Goal: Task Accomplishment & Management: Complete application form

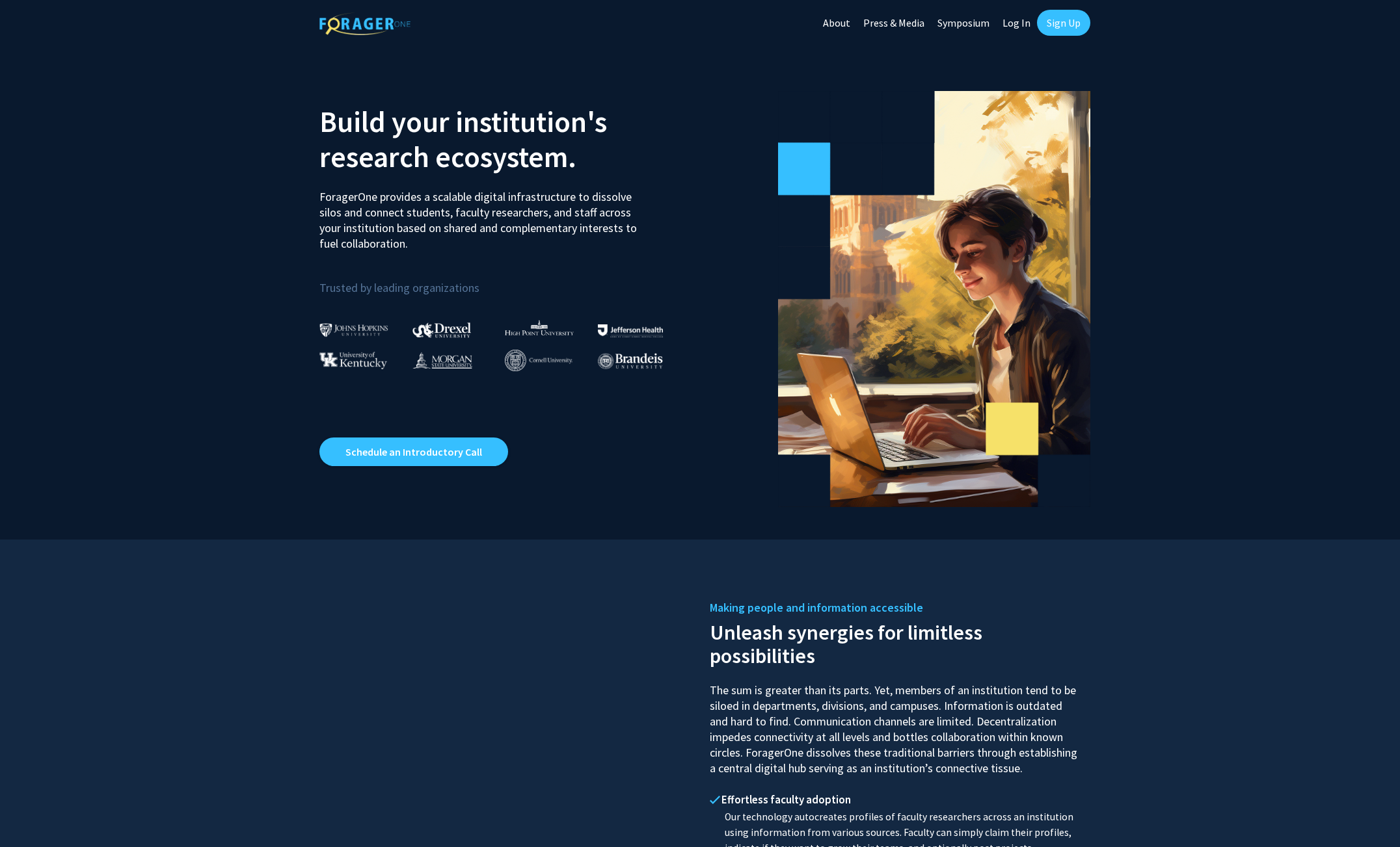
click at [1068, 26] on link "Sign Up" at bounding box center [1063, 22] width 53 height 26
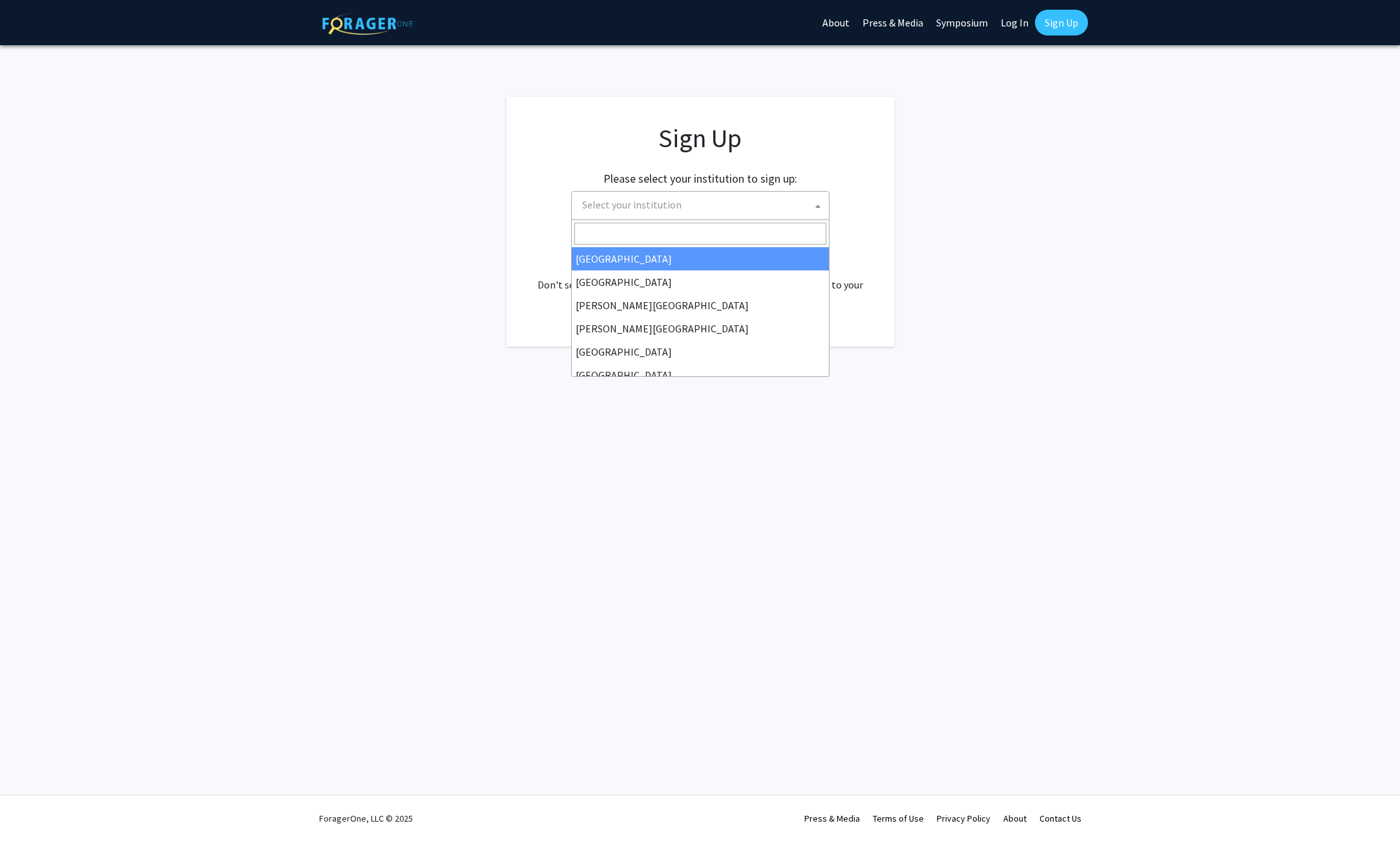
click at [807, 211] on span "Select your institution" at bounding box center [702, 205] width 252 height 26
type input "missou"
select select "33"
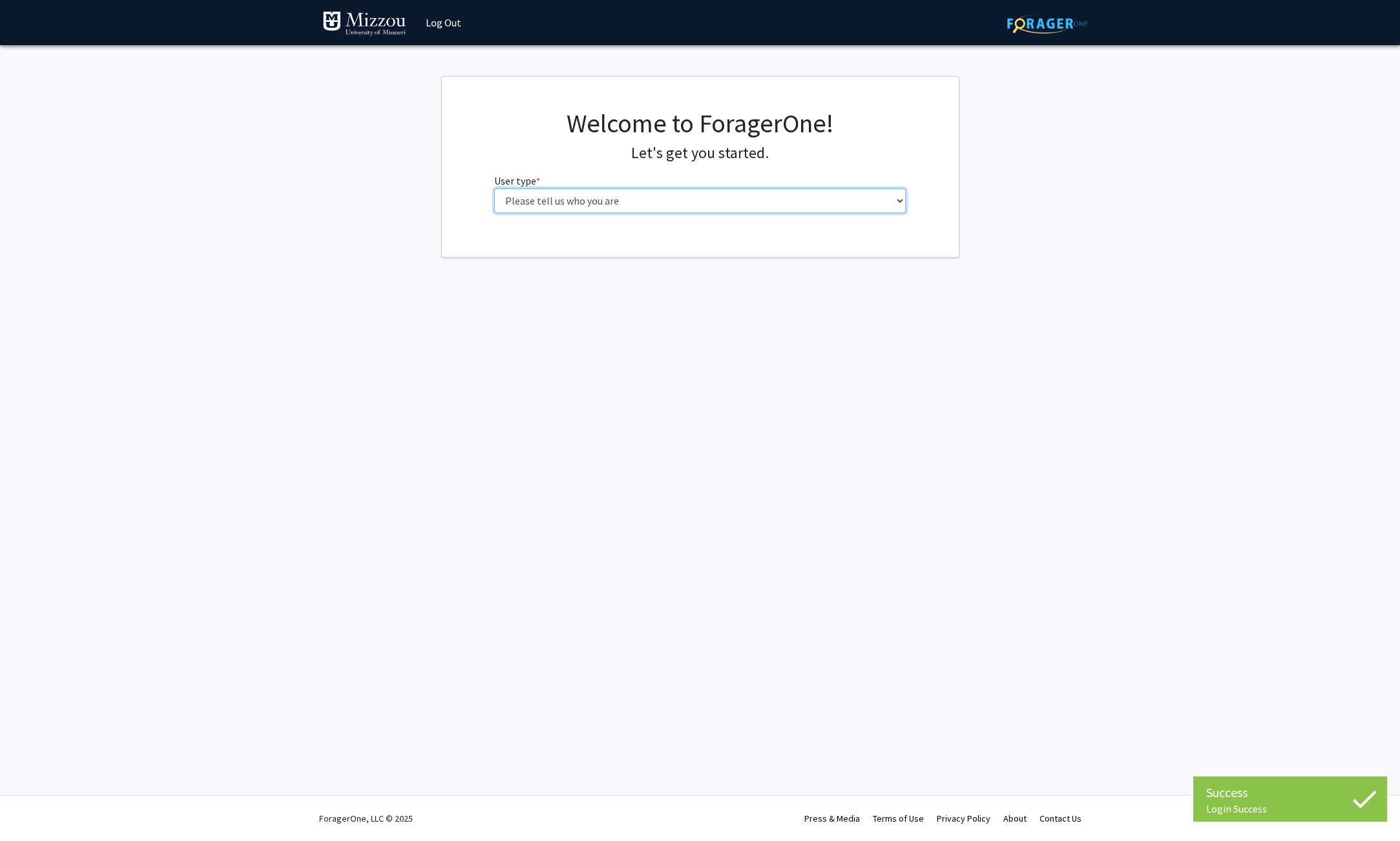
click at [602, 204] on select "Please tell us who you are Undergraduate Student Master's Student Doctoral Cand…" at bounding box center [700, 201] width 411 height 25
select select "5: faculty"
click at [494, 189] on select "Please tell us who you are Undergraduate Student Master's Student Doctoral Cand…" at bounding box center [700, 201] width 411 height 25
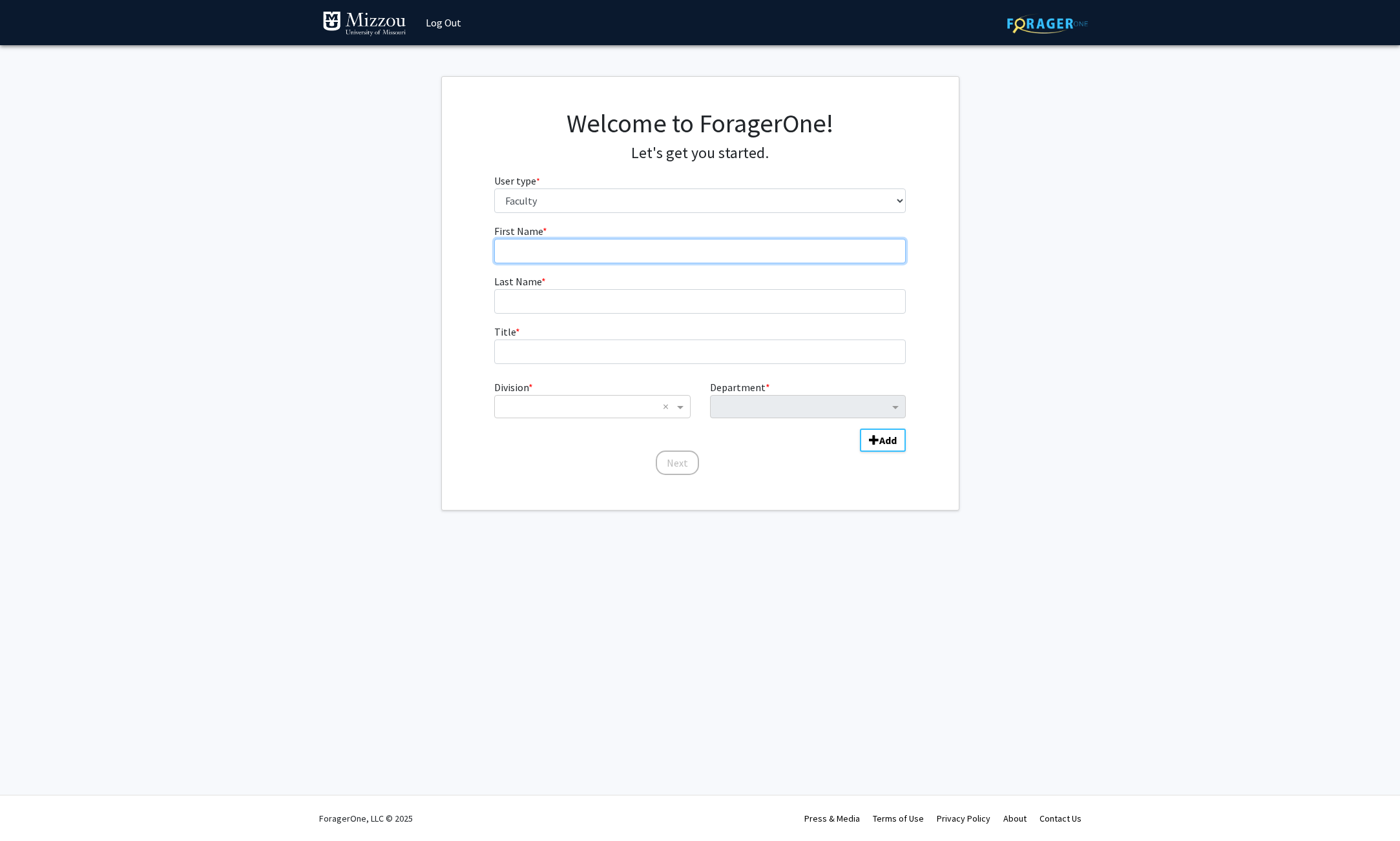
click at [585, 251] on input "First Name * required" at bounding box center [700, 251] width 411 height 25
type input "Christina"
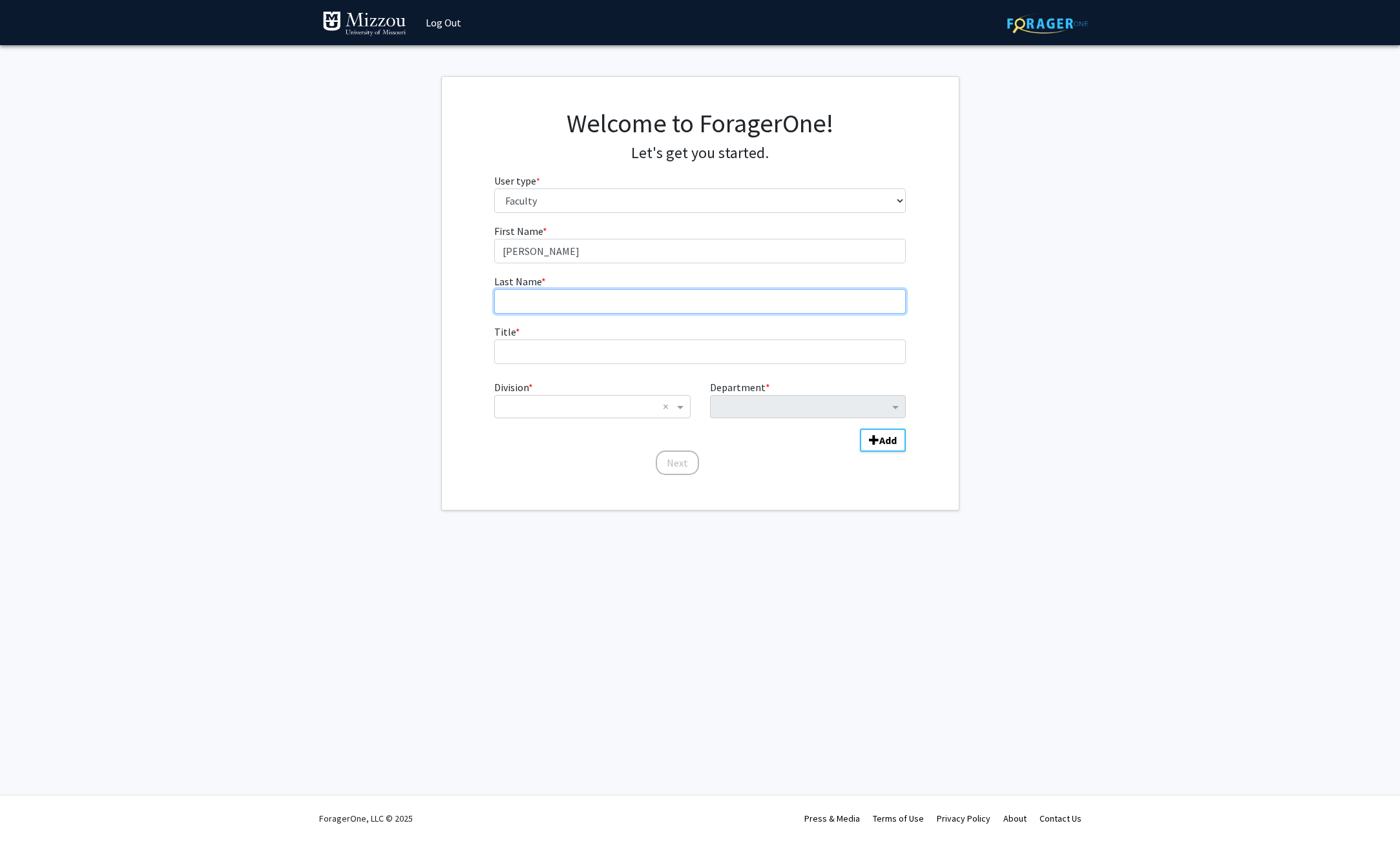
type input "Carney"
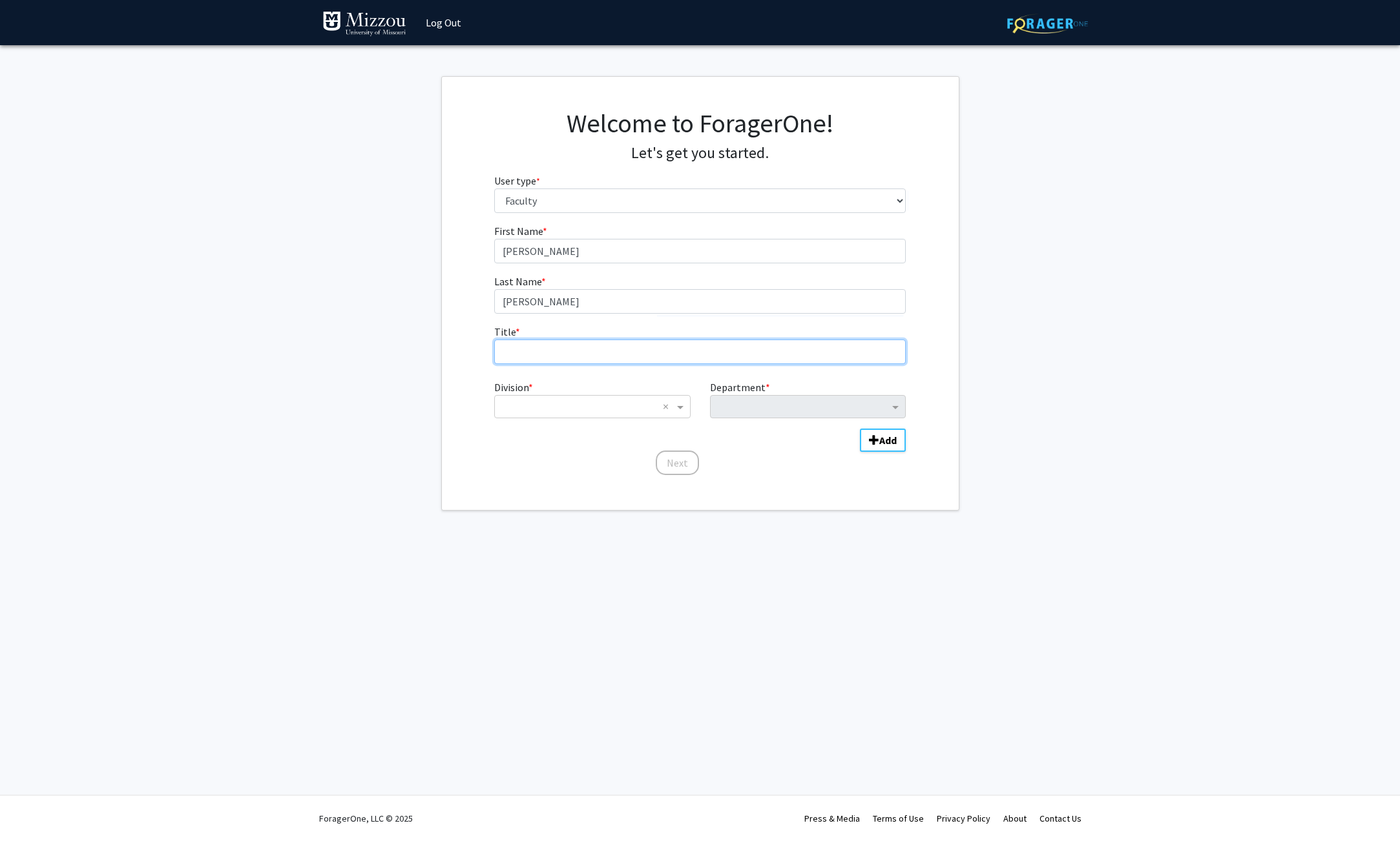
click at [607, 350] on input "Title * required" at bounding box center [700, 352] width 411 height 25
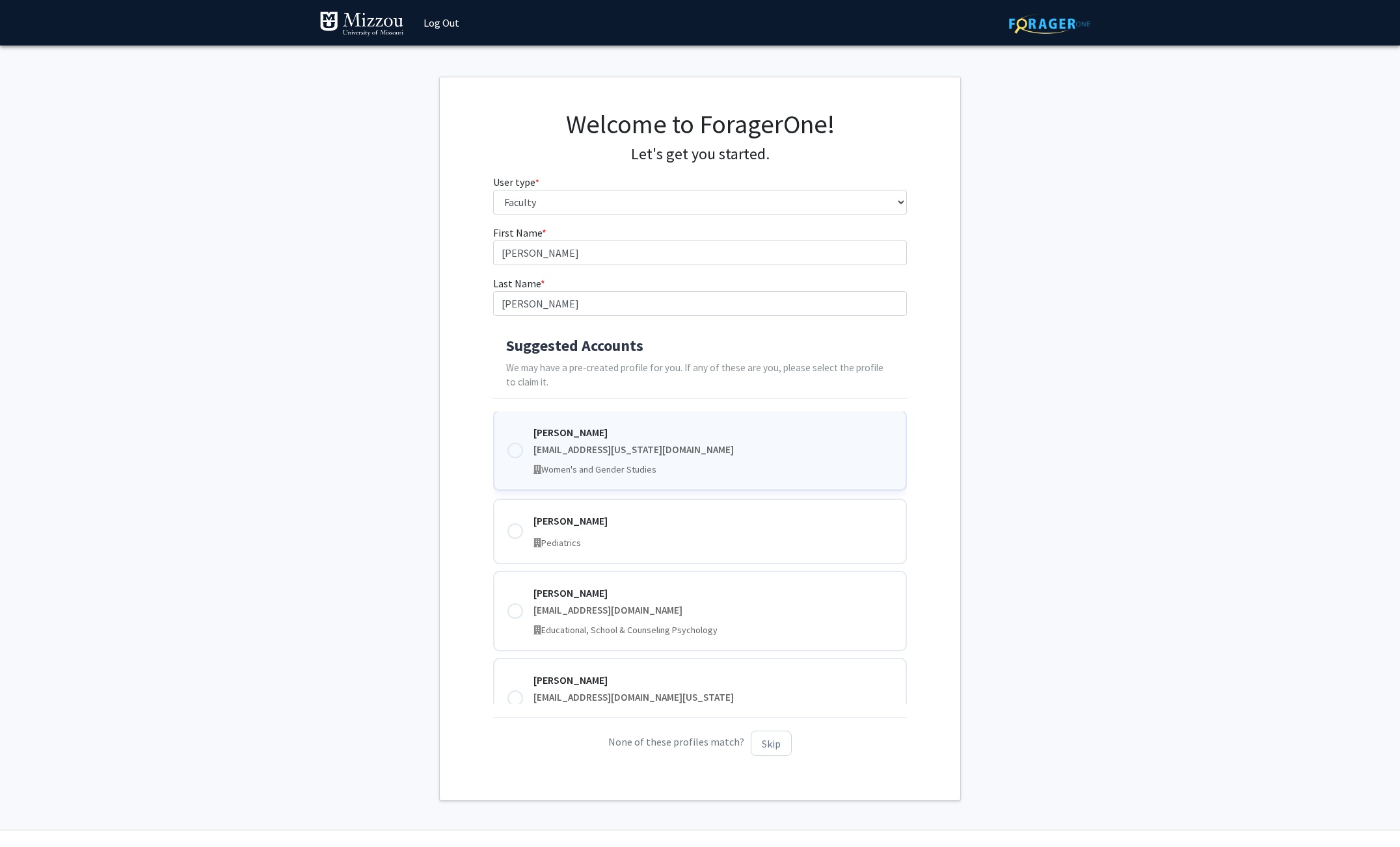
click at [688, 462] on div "Christina Carney CarneyC@missouri.edu Women's and Gender Studies" at bounding box center [713, 450] width 360 height 52
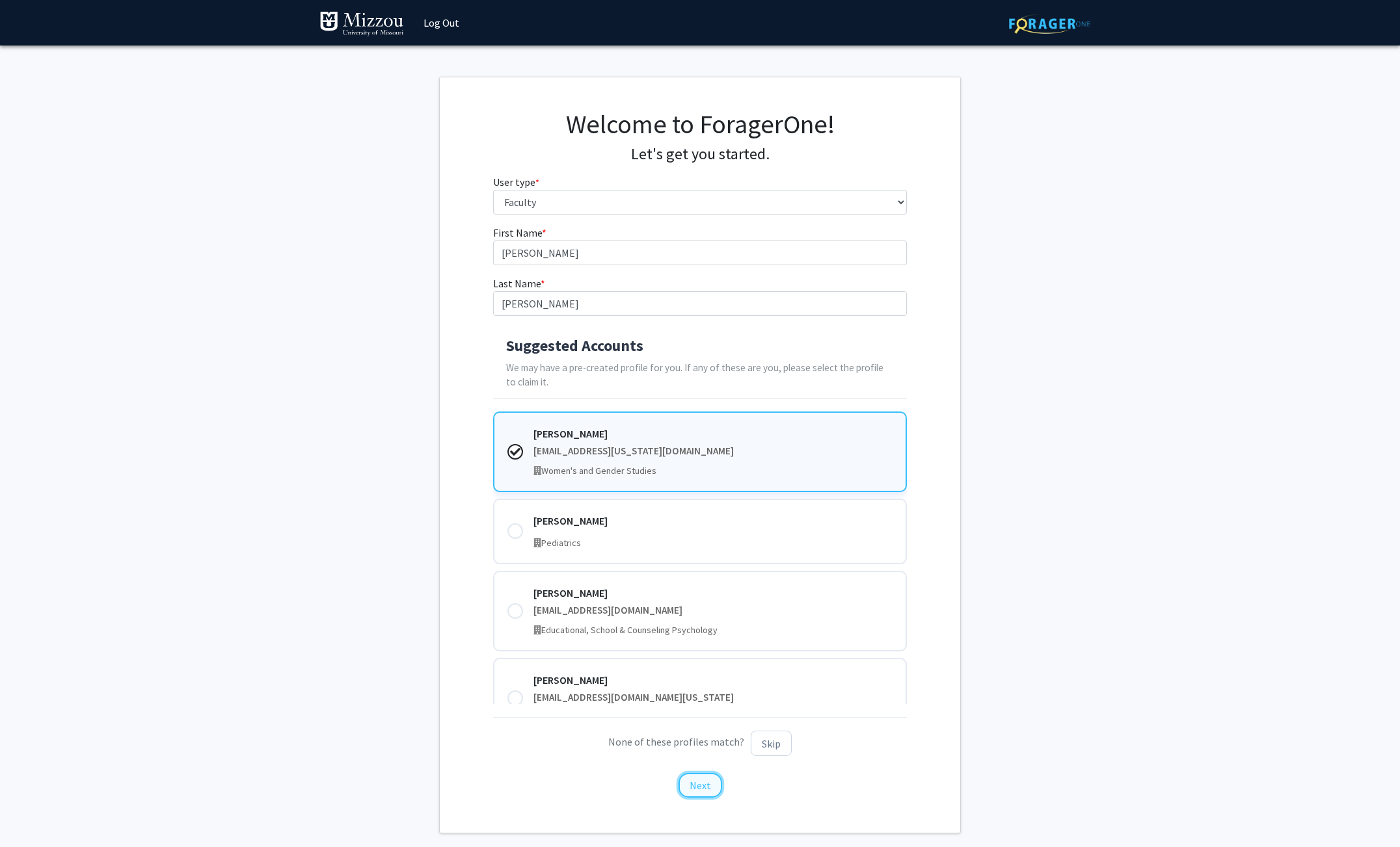
click at [704, 788] on button "Next" at bounding box center [700, 786] width 44 height 25
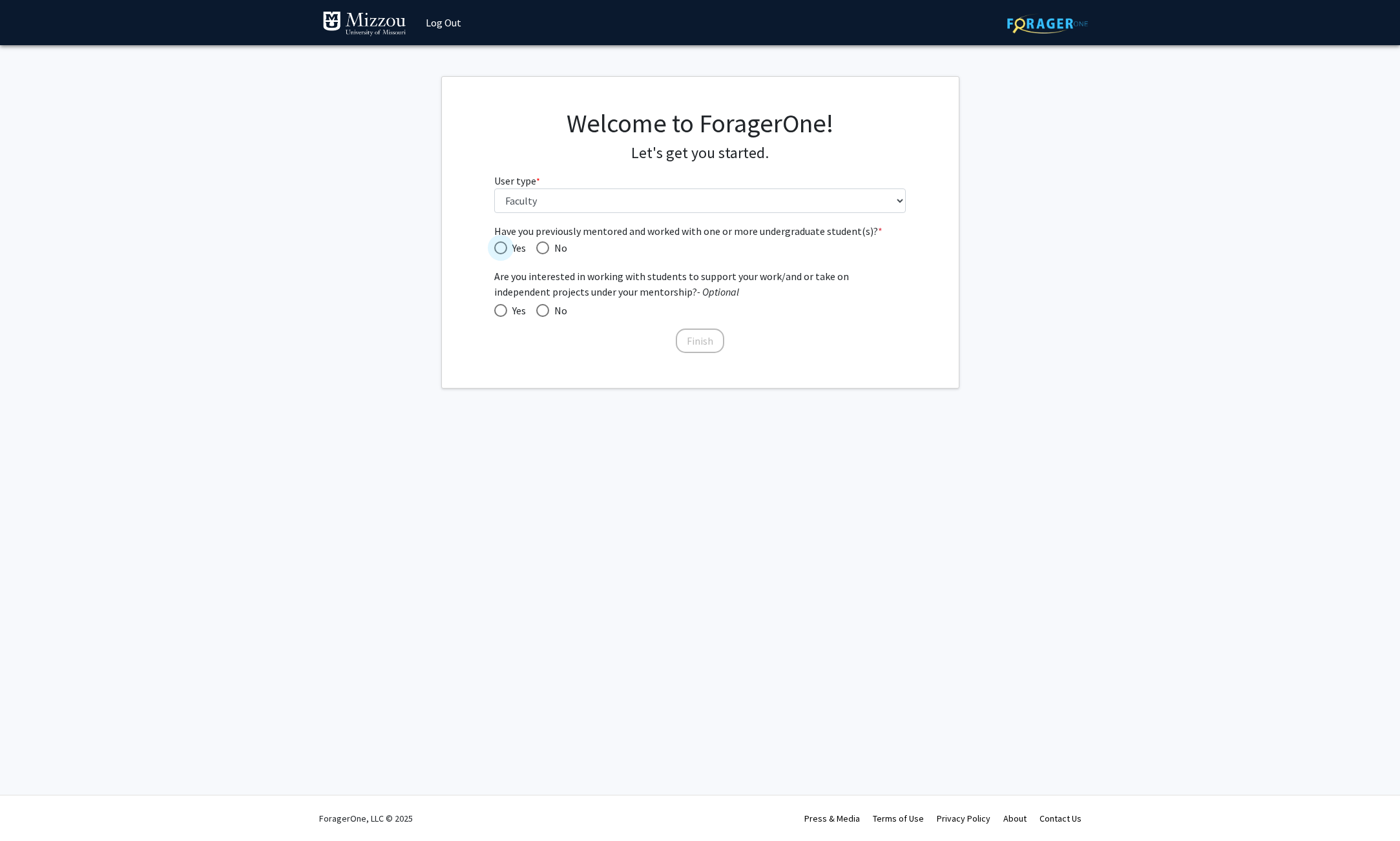
click at [507, 253] on span "Have you previously mentored and worked with one or more undergraduate student(…" at bounding box center [501, 249] width 13 height 13
click at [507, 253] on input "Yes" at bounding box center [501, 249] width 13 height 13
radio input "true"
click at [507, 313] on span at bounding box center [501, 311] width 13 height 13
click at [507, 313] on input "Yes" at bounding box center [501, 311] width 13 height 13
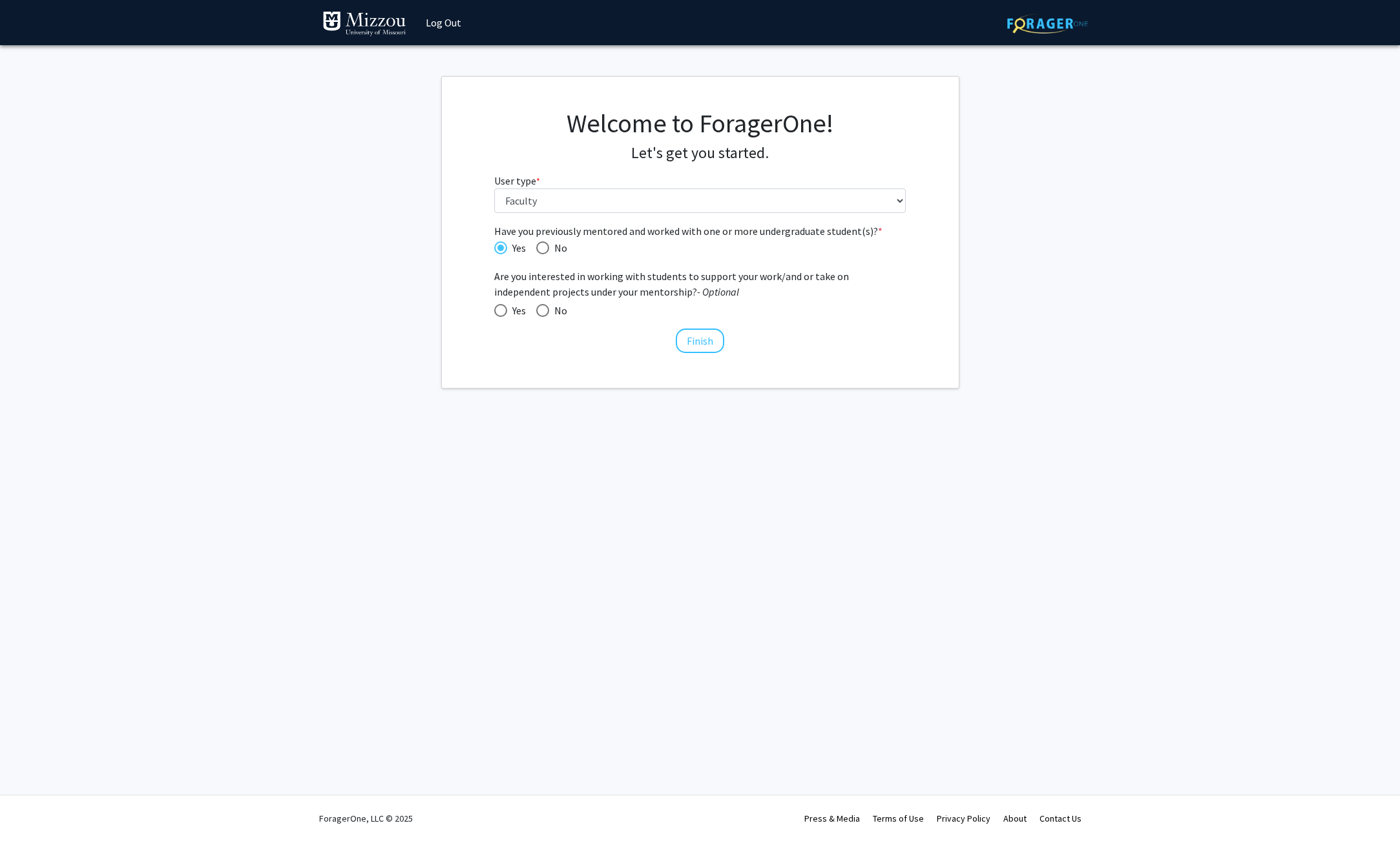
radio input "true"
click at [723, 346] on div "Have you previously mentored and worked with one or more undergraduate student(…" at bounding box center [700, 288] width 431 height 131
click at [717, 347] on button "Finish" at bounding box center [700, 341] width 48 height 25
